Goal: Task Accomplishment & Management: Manage account settings

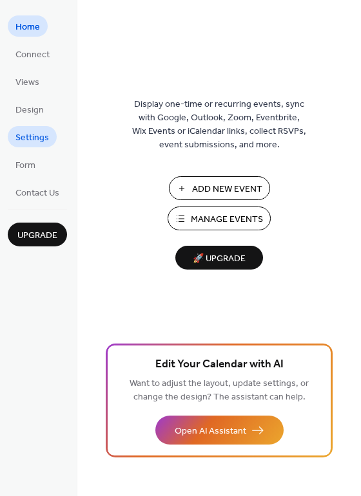
click at [37, 142] on span "Settings" at bounding box center [31, 138] width 33 height 14
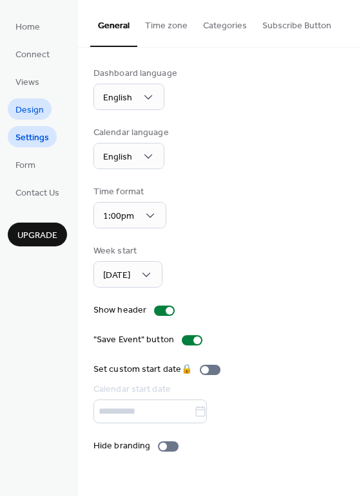
click at [35, 112] on span "Design" at bounding box center [29, 111] width 28 height 14
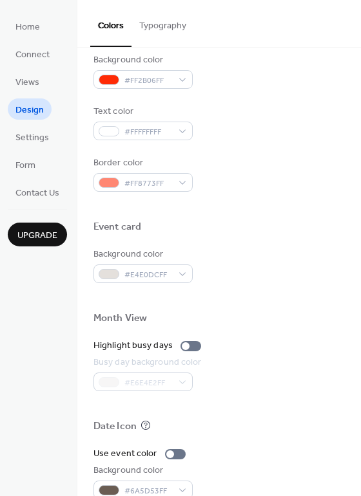
scroll to position [440, 0]
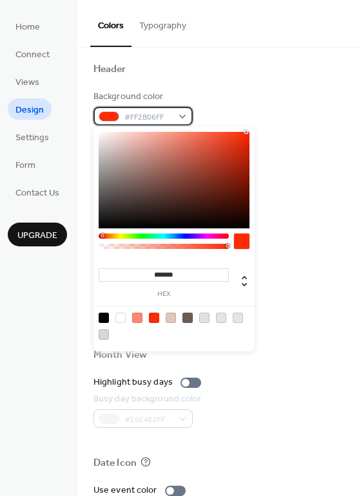
click at [180, 114] on div "#FF2B06FF" at bounding box center [142, 116] width 99 height 19
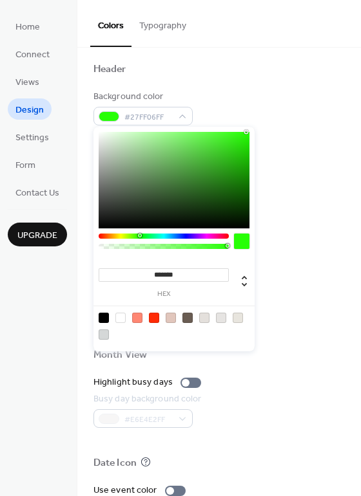
click at [139, 234] on div at bounding box center [164, 236] width 130 height 5
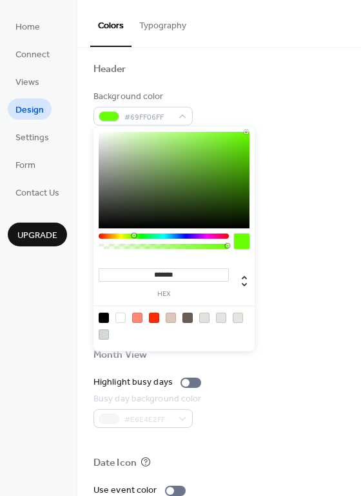
click at [133, 234] on div at bounding box center [164, 236] width 130 height 5
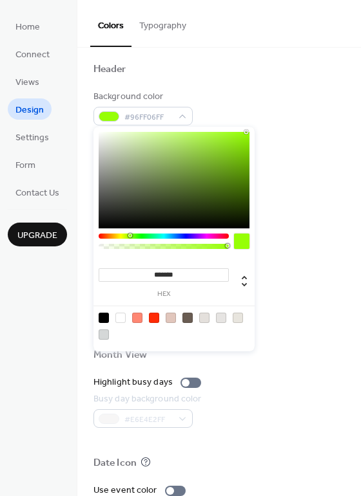
click at [129, 236] on div at bounding box center [164, 236] width 130 height 5
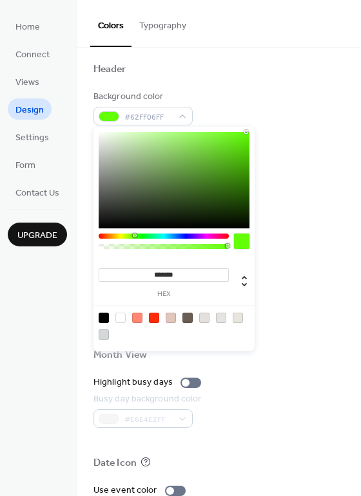
click at [134, 236] on div at bounding box center [164, 236] width 130 height 5
click at [245, 185] on div at bounding box center [174, 180] width 151 height 97
click at [245, 176] on div at bounding box center [174, 180] width 151 height 97
click at [245, 167] on div at bounding box center [174, 180] width 151 height 97
click at [245, 162] on div at bounding box center [174, 180] width 151 height 97
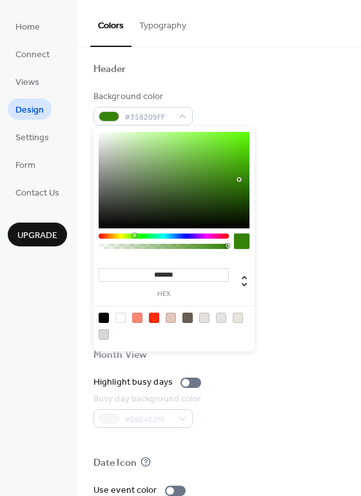
click at [239, 180] on div at bounding box center [174, 180] width 151 height 97
click at [239, 174] on div at bounding box center [174, 180] width 151 height 97
click at [239, 167] on div at bounding box center [174, 180] width 151 height 97
click at [211, 190] on div at bounding box center [174, 180] width 151 height 97
click at [202, 166] on div at bounding box center [174, 180] width 151 height 97
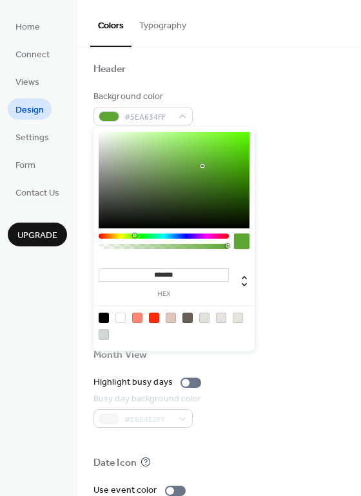
click at [204, 169] on div at bounding box center [174, 180] width 151 height 97
click at [209, 167] on div at bounding box center [174, 180] width 151 height 97
click at [216, 153] on div at bounding box center [174, 180] width 151 height 97
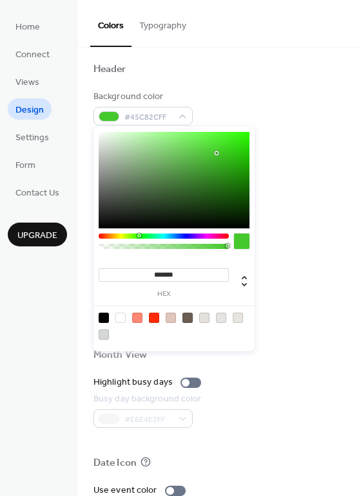
click at [138, 236] on div at bounding box center [139, 236] width 4 height 4
type input "*******"
click at [220, 165] on div at bounding box center [174, 180] width 151 height 97
